Goal: Check status: Check status

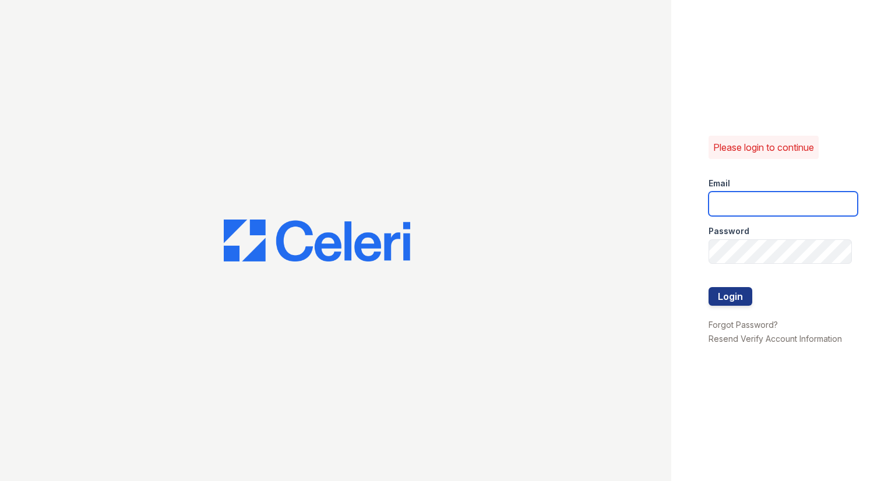
click at [752, 211] on input "email" at bounding box center [783, 204] width 149 height 24
type input "raindance3@cafmanagement.com"
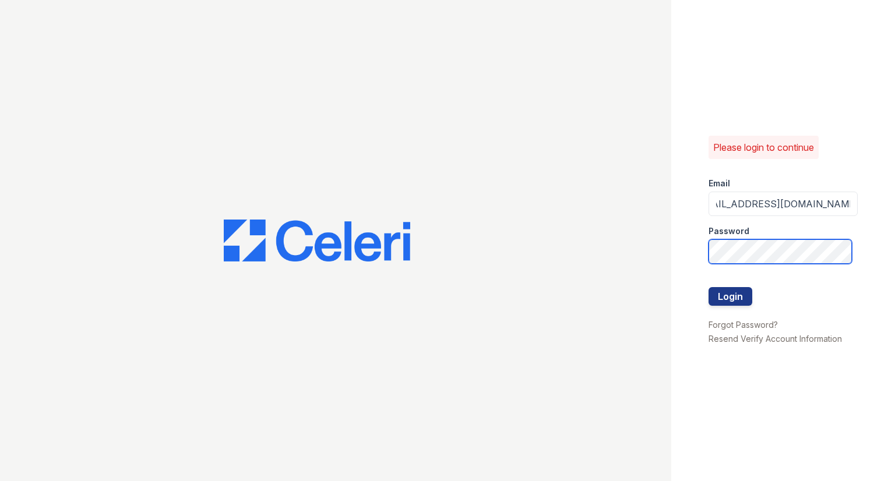
scroll to position [0, 0]
click at [501, 199] on div "Please login to continue Email raindance3@cafmanagement.com Password Login Forg…" at bounding box center [447, 240] width 895 height 481
click at [709, 287] on button "Login" at bounding box center [731, 296] width 44 height 19
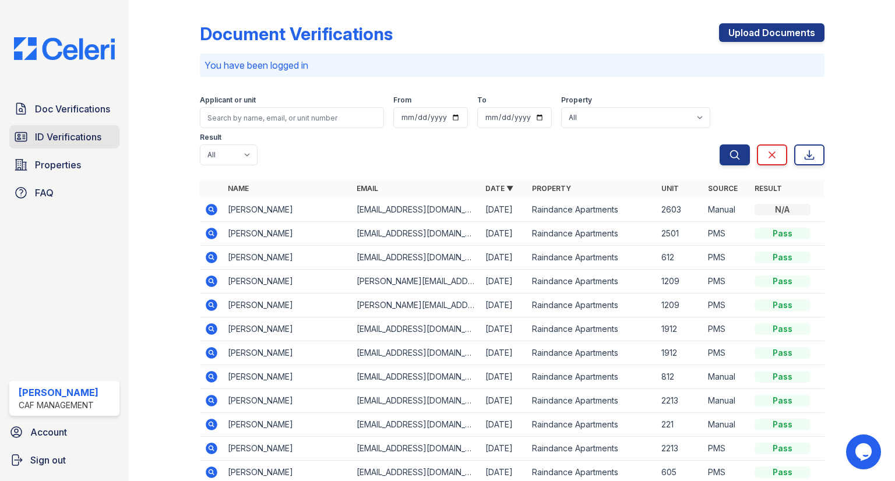
click at [88, 135] on span "ID Verifications" at bounding box center [68, 137] width 66 height 14
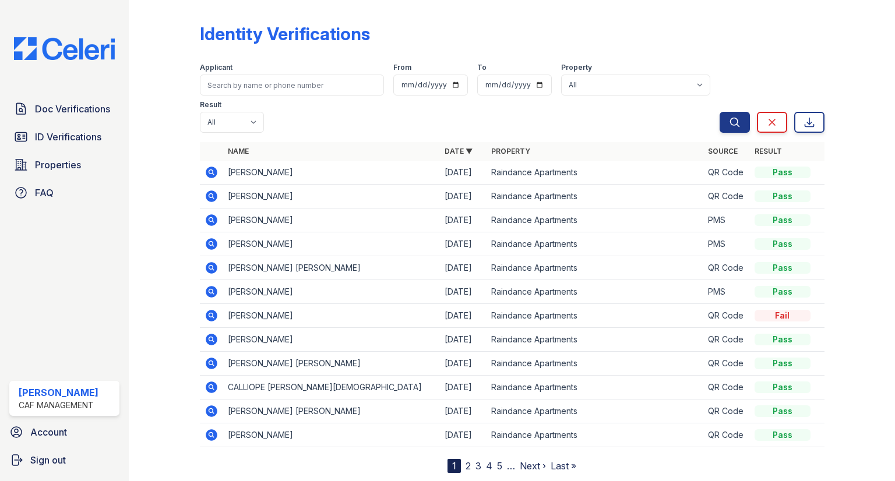
click at [214, 167] on icon at bounding box center [212, 173] width 12 height 12
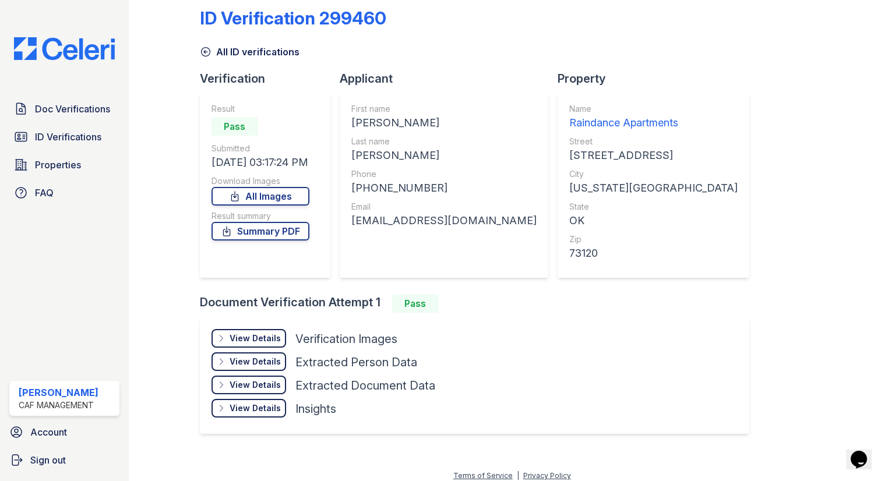
scroll to position [23, 0]
